Goal: Information Seeking & Learning: Learn about a topic

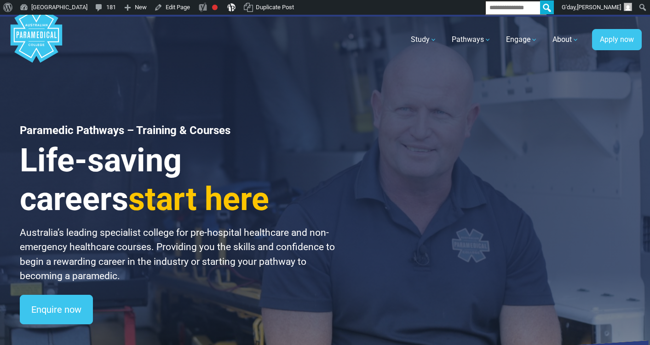
scroll to position [2, 0]
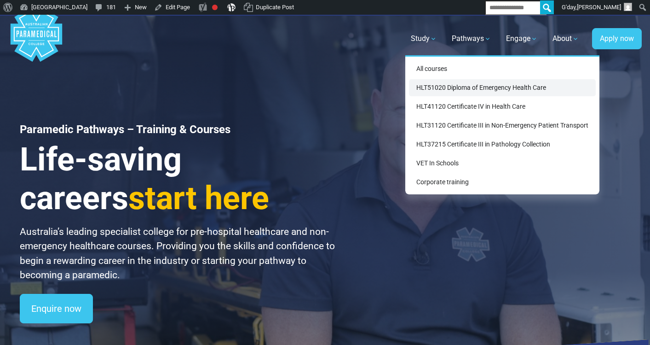
click at [441, 93] on link "HLT51020 Diploma of Emergency Health Care" at bounding box center [502, 87] width 187 height 17
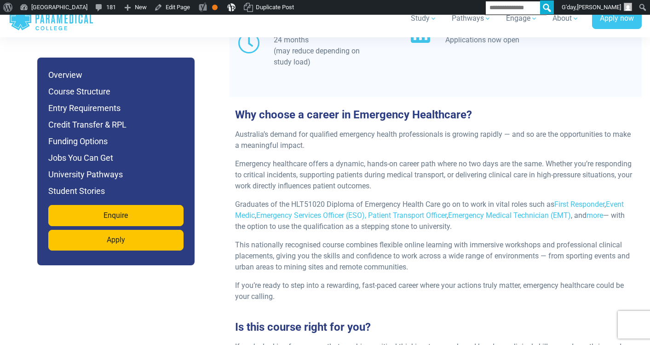
scroll to position [1054, 0]
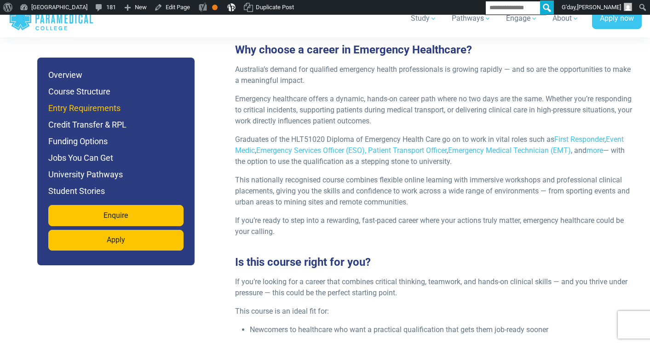
click at [115, 105] on h6 "Entry Requirements" at bounding box center [115, 108] width 135 height 13
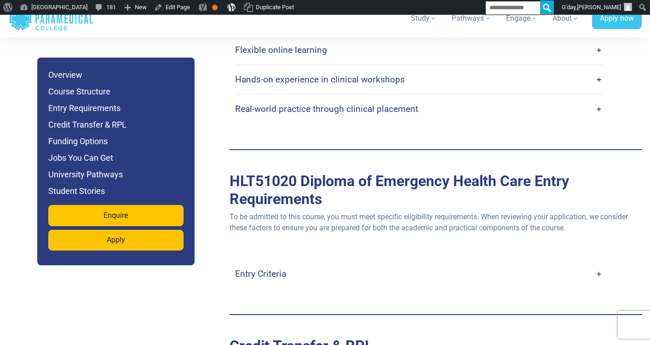
scroll to position [2511, 0]
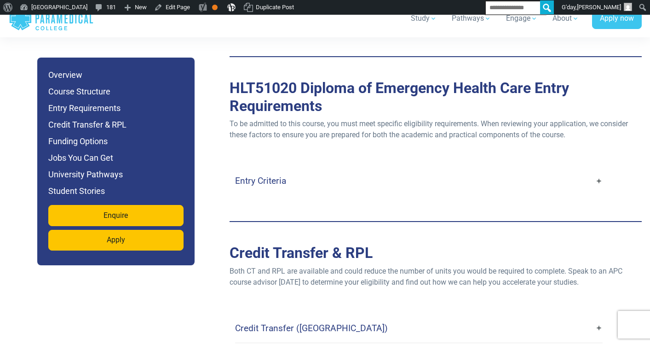
click at [279, 170] on link "Entry Criteria" at bounding box center [419, 181] width 368 height 22
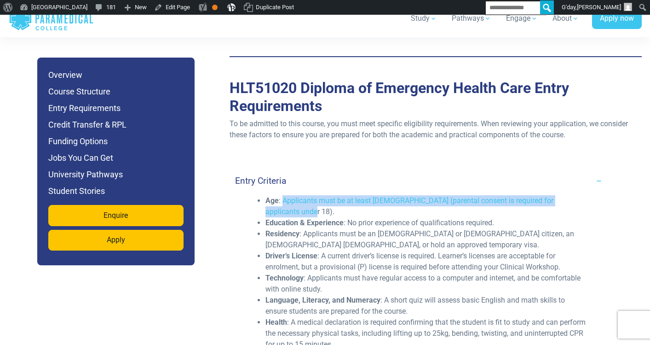
drag, startPoint x: 284, startPoint y: 168, endPoint x: 288, endPoint y: 178, distance: 11.4
click at [288, 195] on li "Age : Applicants must be at least [DEMOGRAPHIC_DATA] (parental consent is requi…" at bounding box center [427, 206] width 322 height 22
copy li "Applicants must be at least [DEMOGRAPHIC_DATA] (parental consent is required fo…"
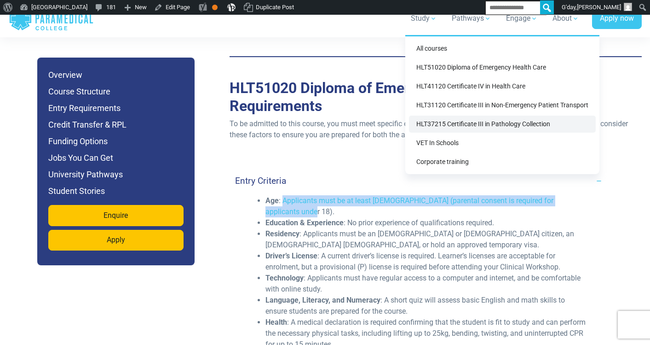
click at [454, 126] on link "HLT37215 Certificate III in Pathology Collection" at bounding box center [502, 124] width 187 height 17
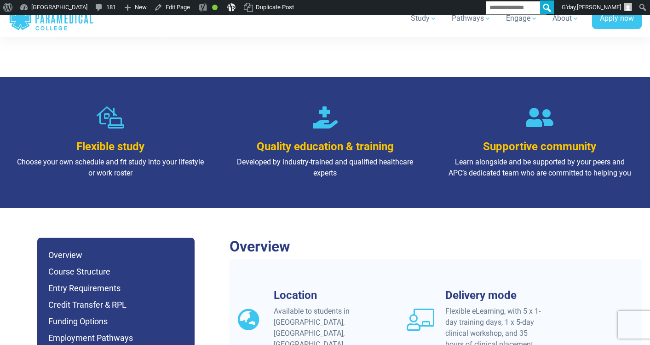
scroll to position [632, 0]
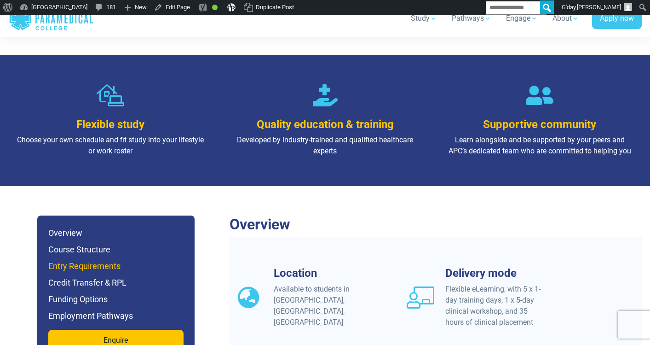
click at [108, 260] on h6 "Entry Requirements" at bounding box center [115, 266] width 135 height 13
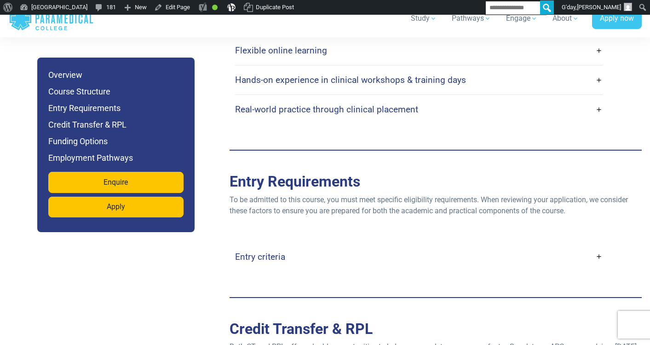
scroll to position [2264, 0]
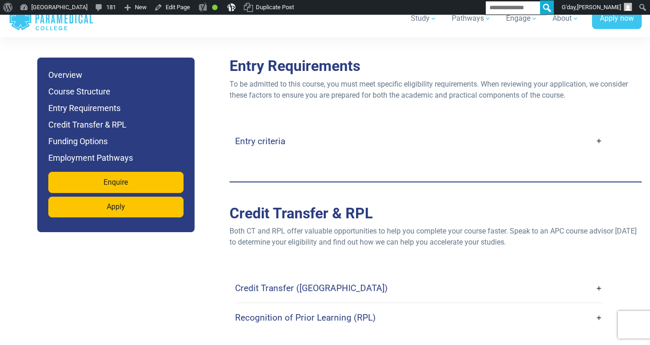
click at [325, 136] on link "Entry criteria" at bounding box center [419, 141] width 368 height 22
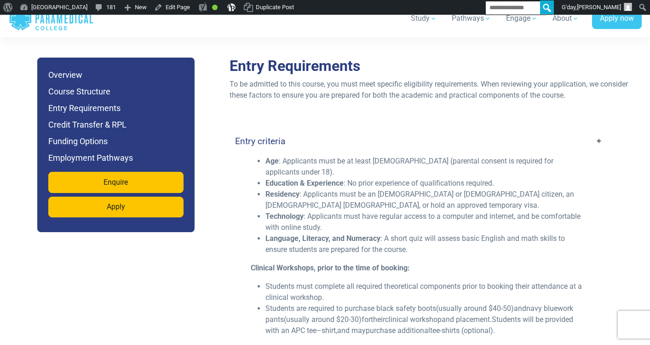
click at [239, 136] on h4 "Entry criteria" at bounding box center [260, 141] width 50 height 11
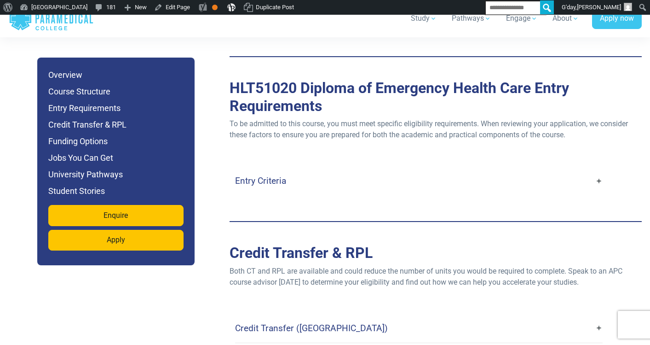
click at [300, 170] on link "Entry Criteria" at bounding box center [419, 181] width 368 height 22
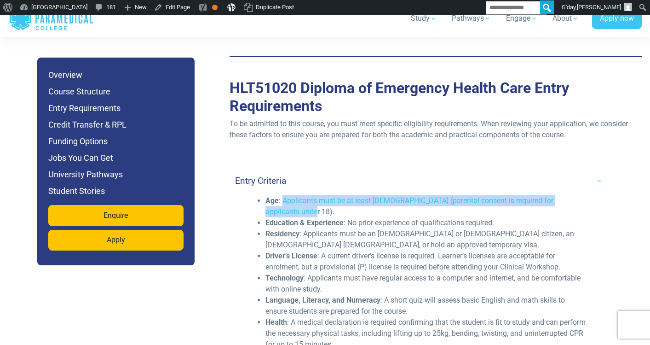
drag, startPoint x: 282, startPoint y: 168, endPoint x: 291, endPoint y: 176, distance: 12.4
click at [291, 195] on li "Age : Applicants must be at least [DEMOGRAPHIC_DATA] (parental consent is requi…" at bounding box center [427, 206] width 322 height 22
copy li "Applicants must be at least [DEMOGRAPHIC_DATA] (parental consent is required fo…"
